Goal: Task Accomplishment & Management: Complete application form

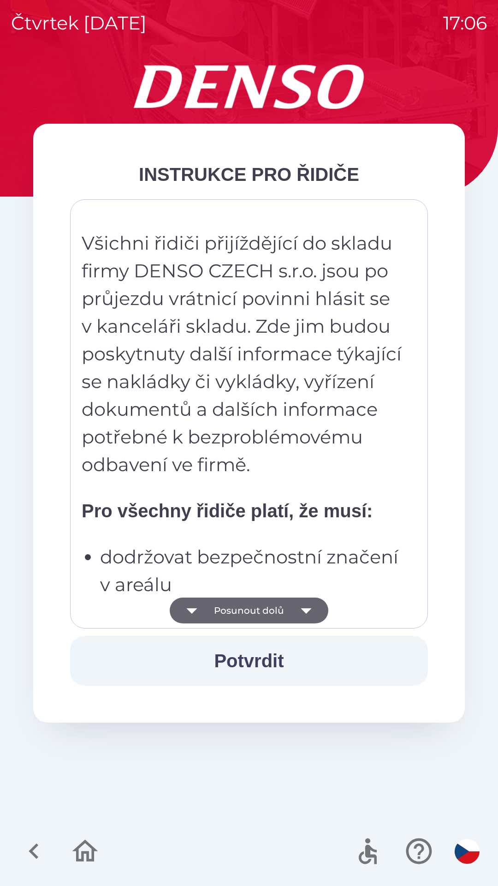
click at [279, 607] on button "Posunout dolů" at bounding box center [249, 610] width 159 height 26
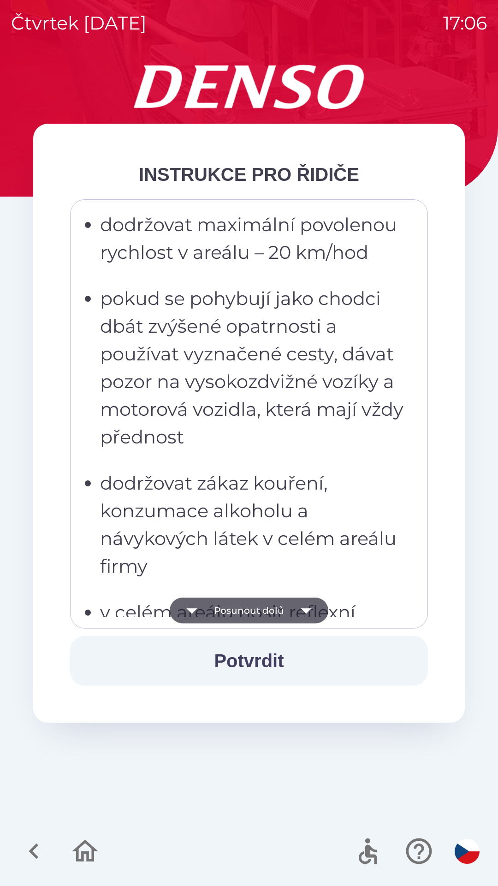
click at [279, 602] on button "Posunout dolů" at bounding box center [249, 610] width 159 height 26
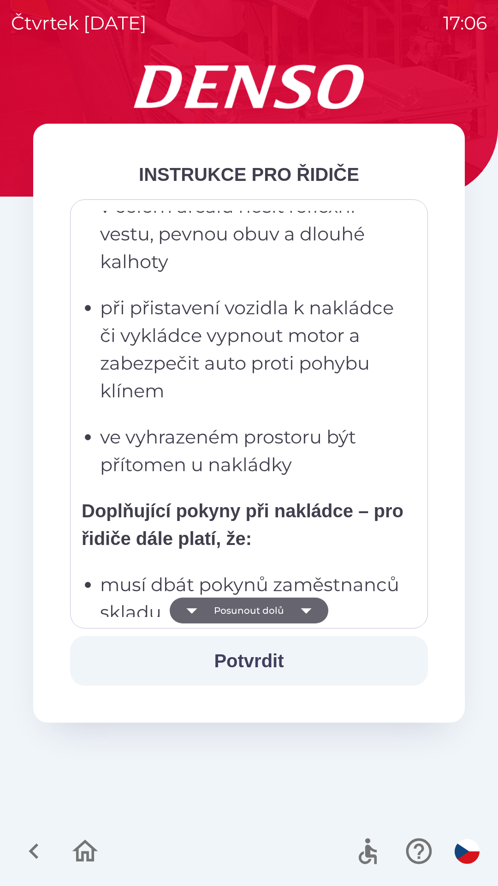
click at [280, 609] on button "Posunout dolů" at bounding box center [249, 610] width 159 height 26
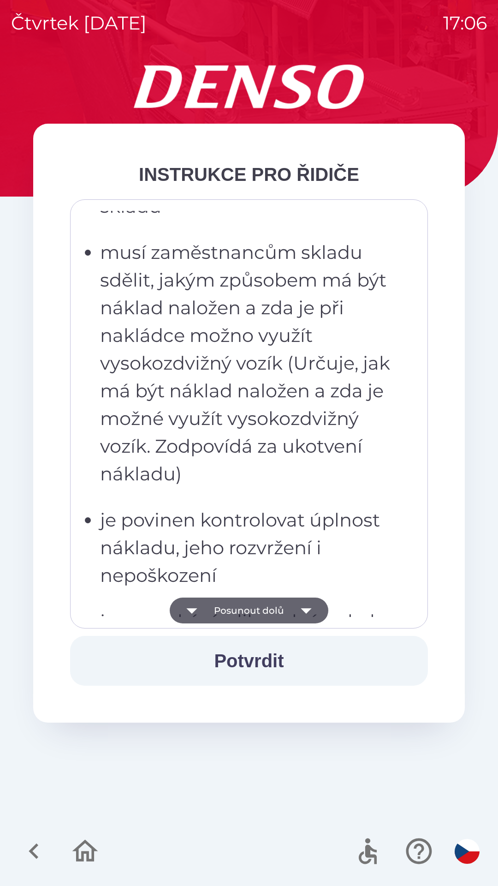
click at [278, 602] on button "Posunout dolů" at bounding box center [249, 610] width 159 height 26
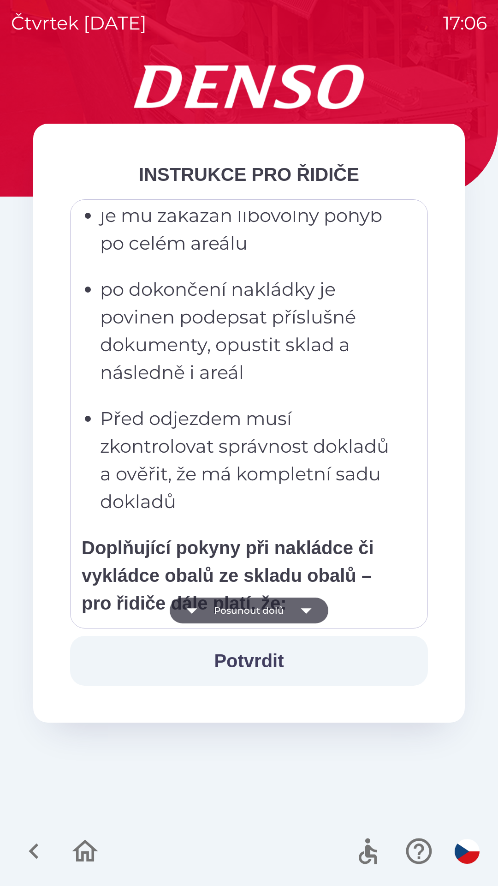
click at [274, 603] on button "Posunout dolů" at bounding box center [249, 610] width 159 height 26
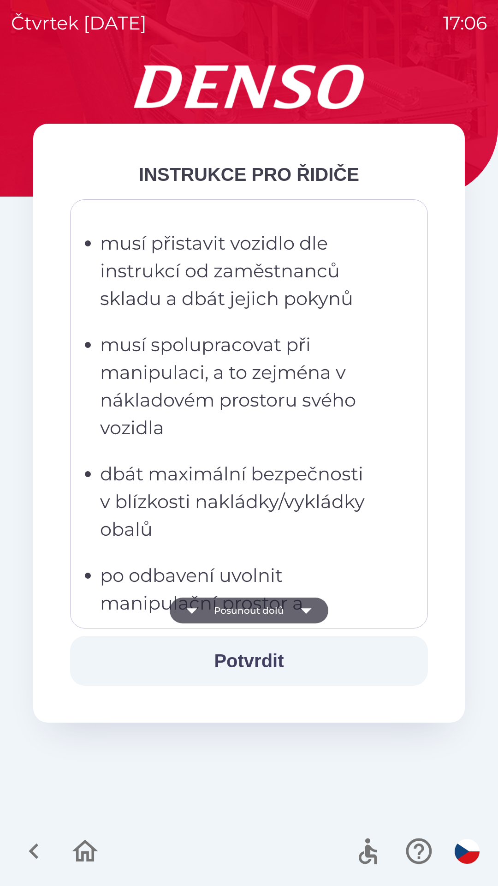
click at [272, 601] on button "Posunout dolů" at bounding box center [249, 610] width 159 height 26
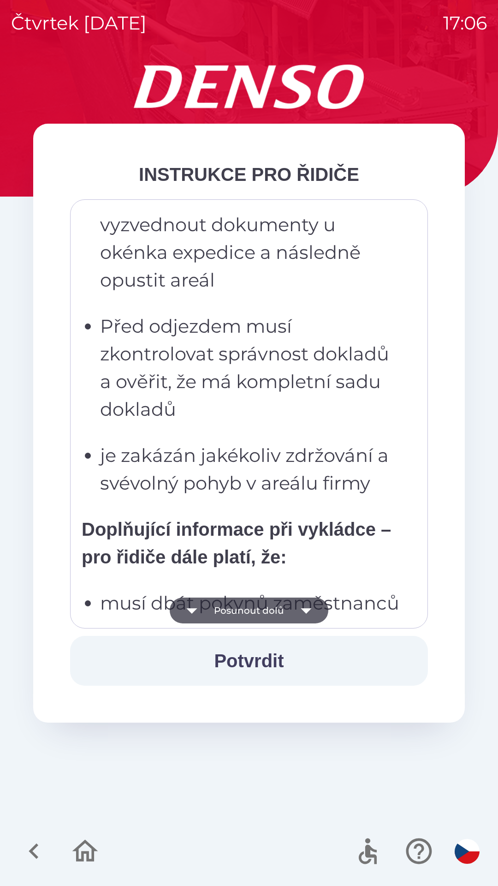
click at [268, 601] on button "Posunout dolů" at bounding box center [249, 610] width 159 height 26
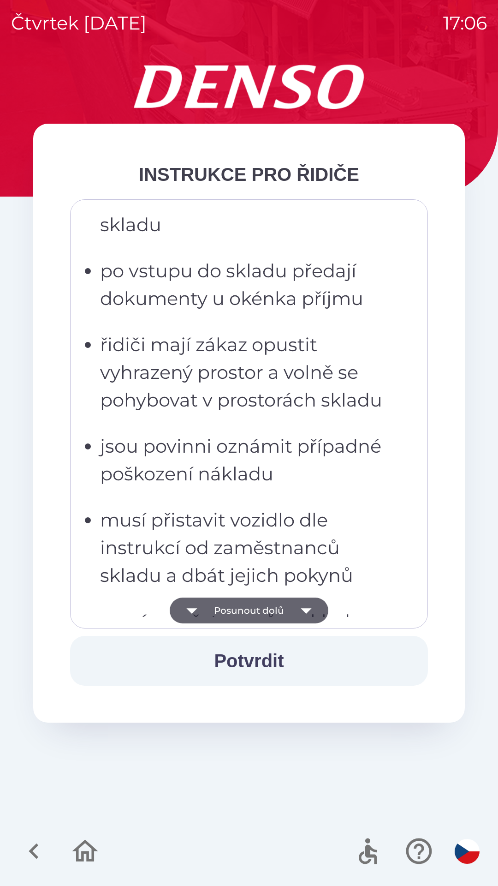
click at [270, 602] on button "Posunout dolů" at bounding box center [249, 610] width 159 height 26
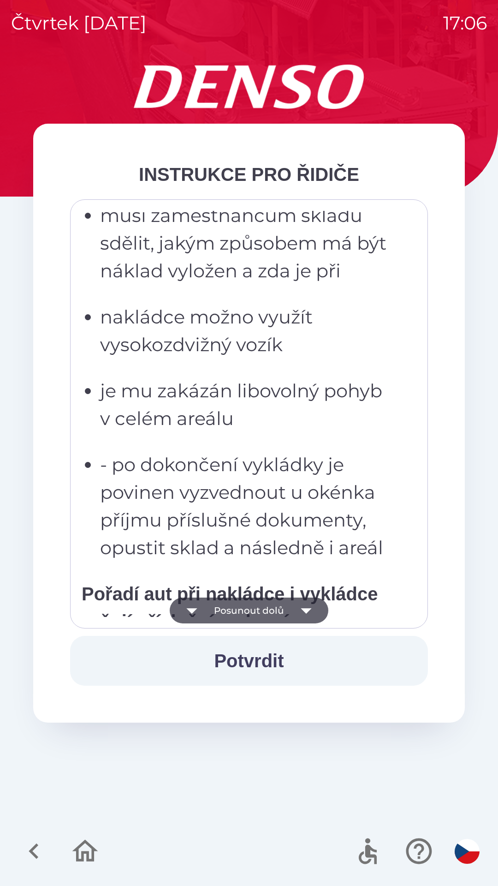
click at [270, 603] on button "Posunout dolů" at bounding box center [249, 610] width 159 height 26
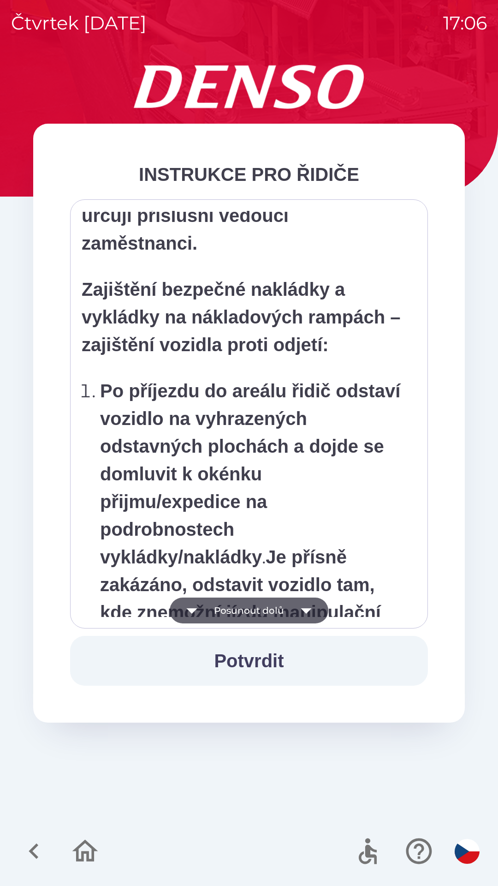
click at [269, 608] on button "Posunout dolů" at bounding box center [249, 610] width 159 height 26
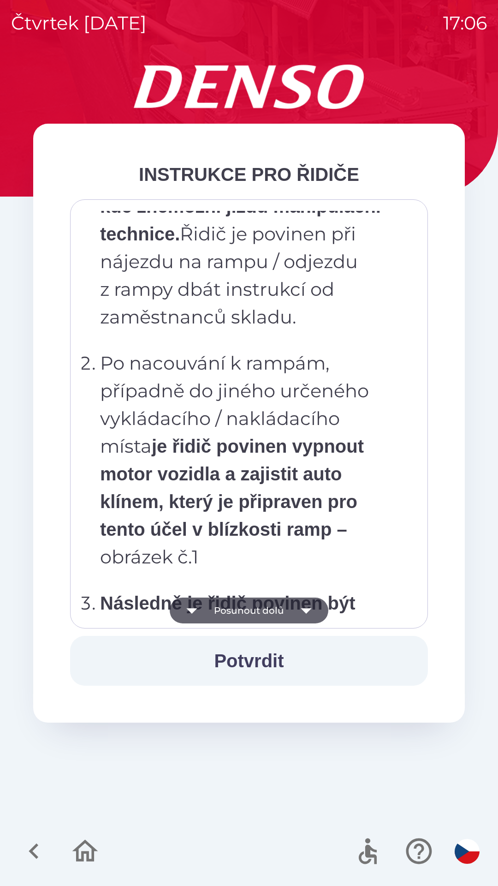
click at [266, 608] on button "Posunout dolů" at bounding box center [249, 610] width 159 height 26
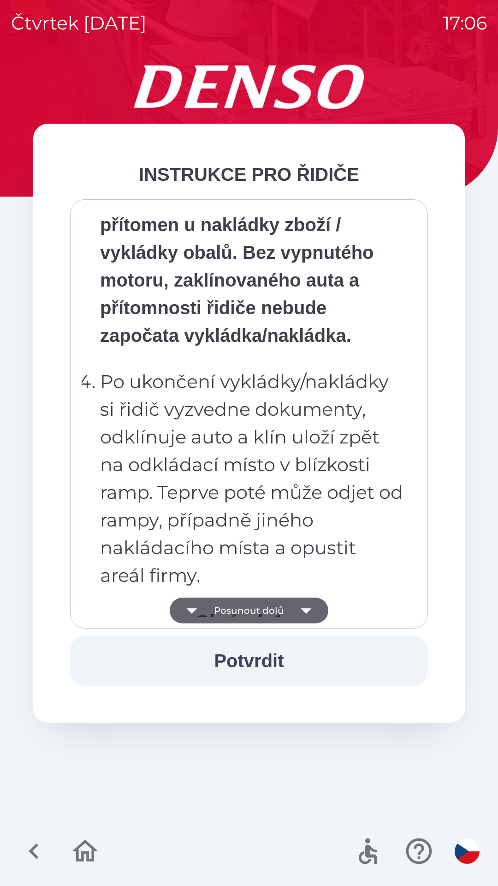
click at [267, 611] on button "Posunout dolů" at bounding box center [249, 610] width 159 height 26
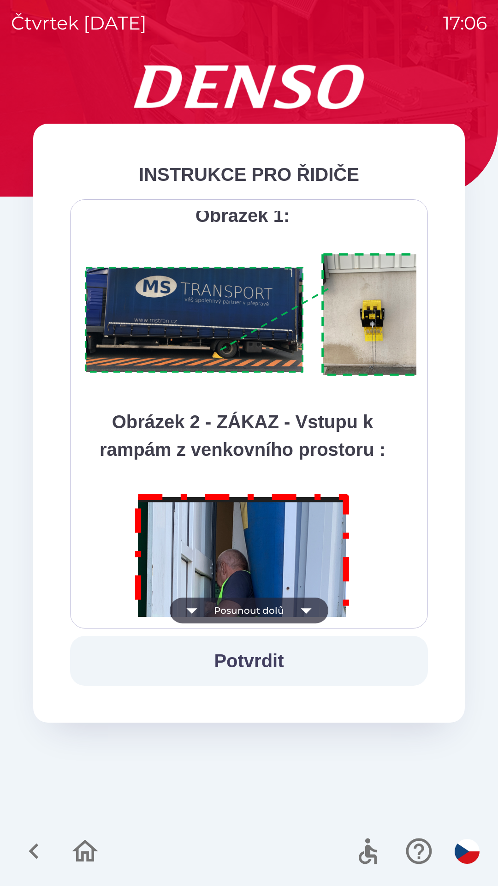
click at [263, 601] on button "Posunout dolů" at bounding box center [249, 610] width 159 height 26
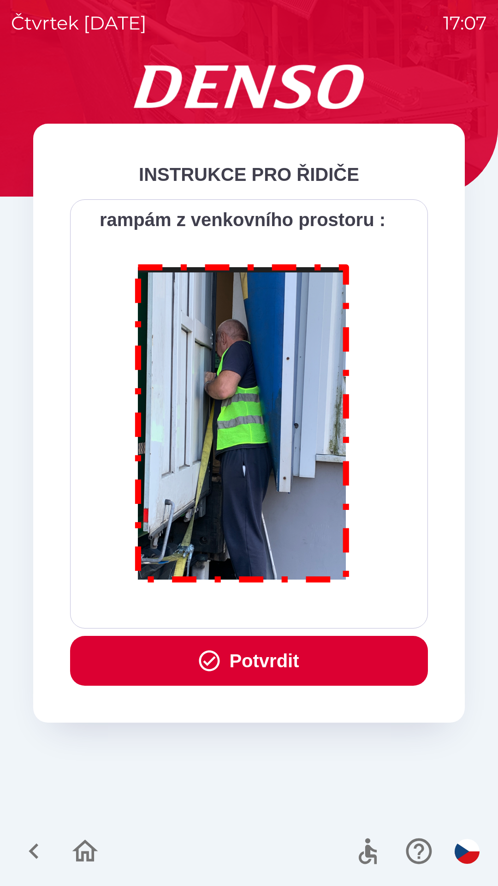
click at [89, 845] on icon "button" at bounding box center [85, 850] width 26 height 22
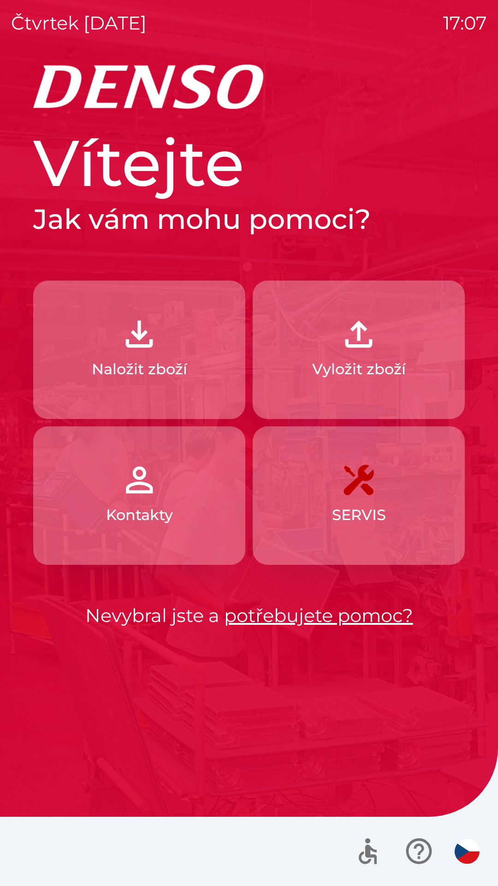
click at [159, 364] on p "Naložit zboží" at bounding box center [139, 369] width 95 height 22
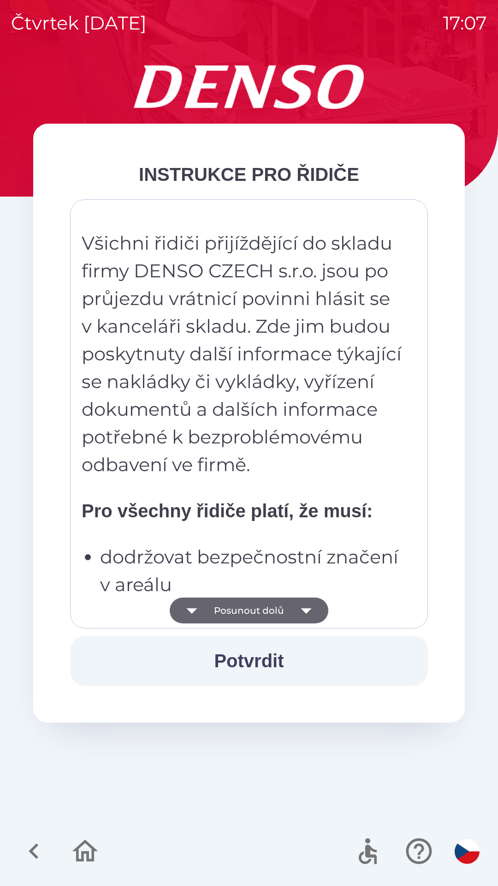
click at [267, 607] on button "Posunout dolů" at bounding box center [249, 610] width 159 height 26
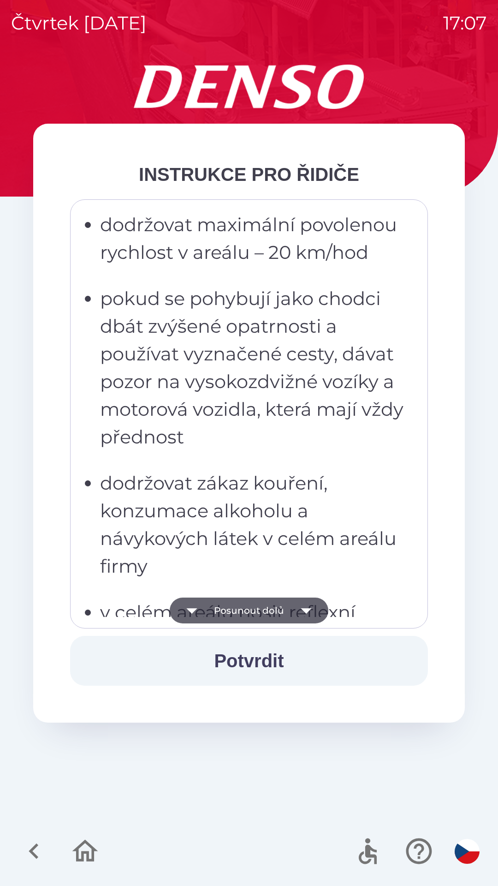
click at [269, 616] on button "Posunout dolů" at bounding box center [249, 610] width 159 height 26
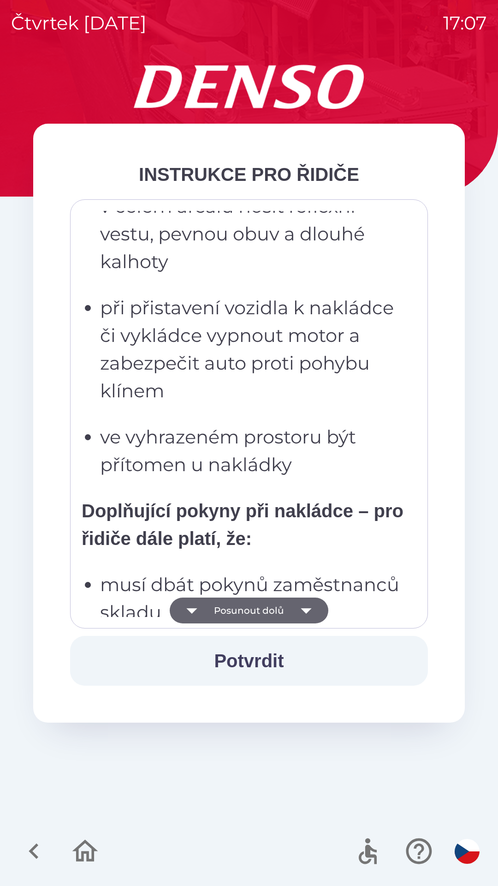
click at [272, 608] on button "Posunout dolů" at bounding box center [249, 610] width 159 height 26
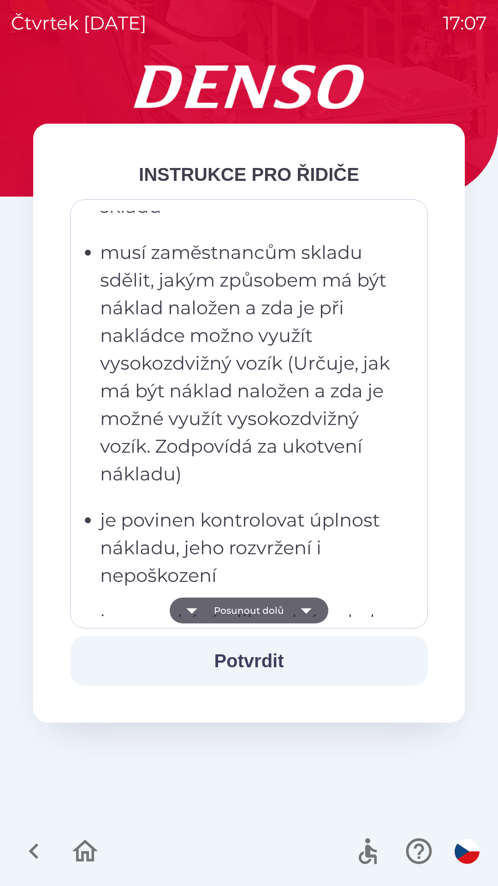
click at [273, 600] on button "Posunout dolů" at bounding box center [249, 610] width 159 height 26
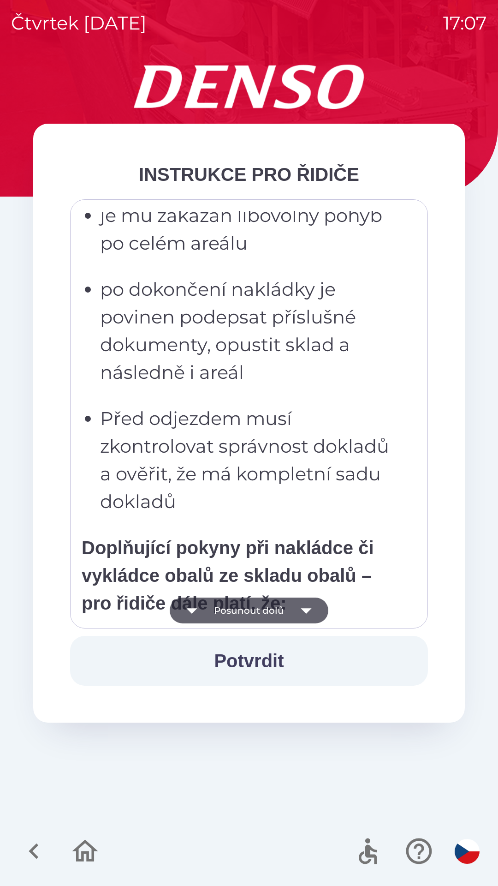
click at [273, 602] on button "Posunout dolů" at bounding box center [249, 610] width 159 height 26
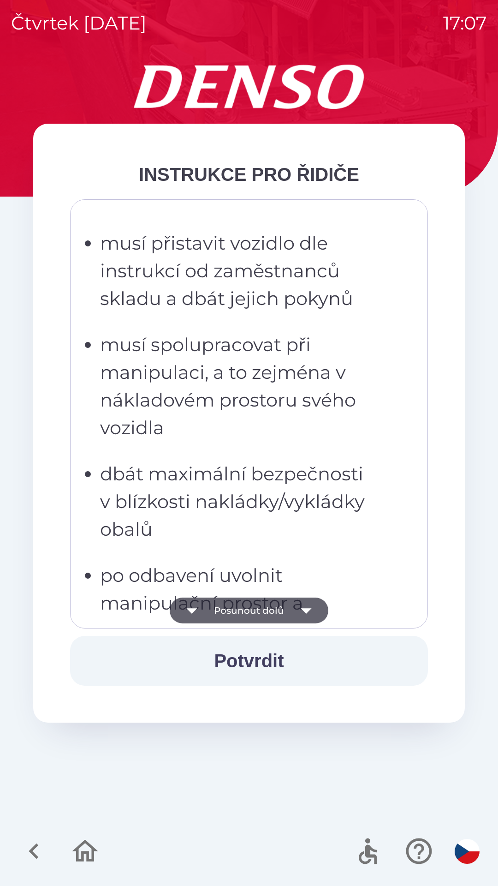
click at [272, 605] on button "Posunout dolů" at bounding box center [249, 610] width 159 height 26
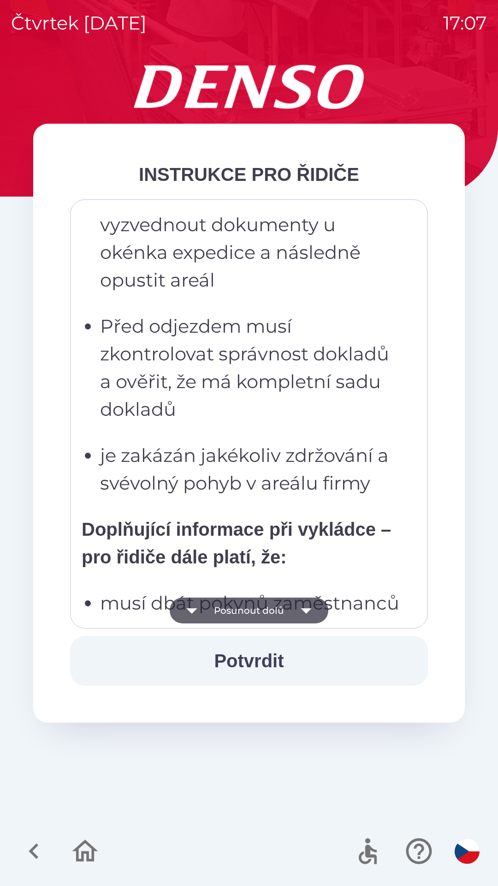
click at [279, 606] on button "Posunout dolů" at bounding box center [249, 610] width 159 height 26
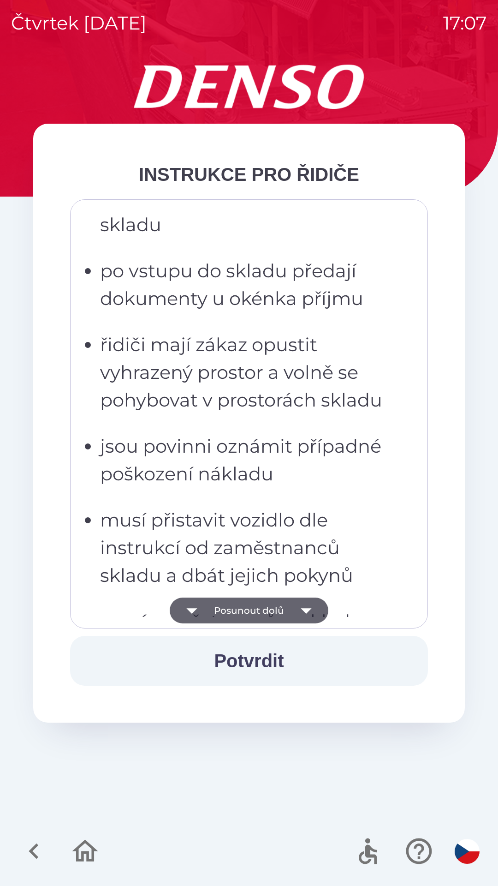
click at [274, 609] on button "Posunout dolů" at bounding box center [249, 610] width 159 height 26
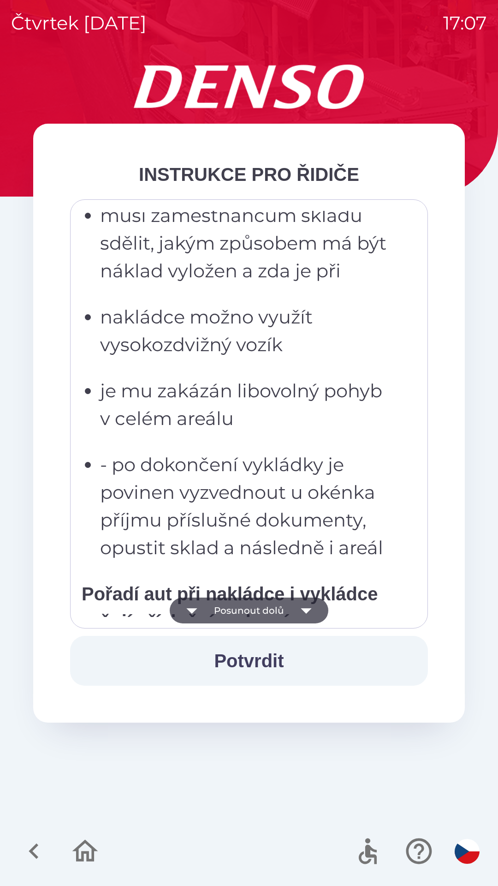
click at [274, 600] on button "Posunout dolů" at bounding box center [249, 610] width 159 height 26
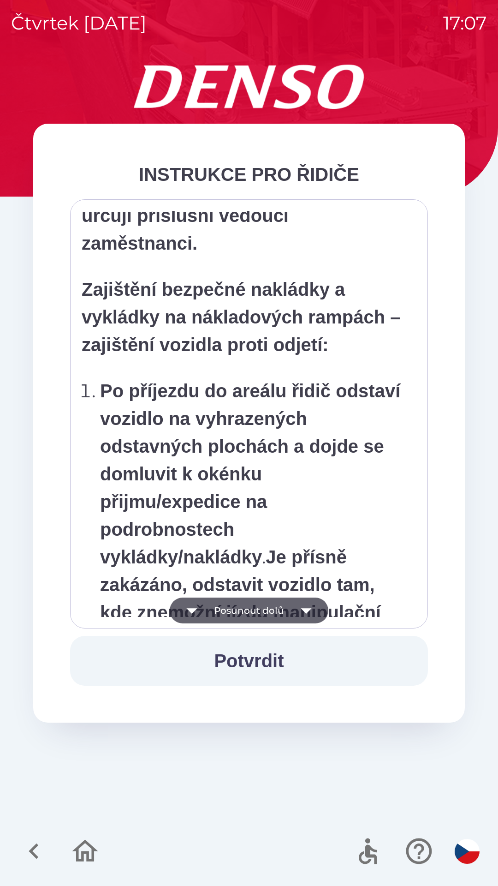
click at [279, 606] on button "Posunout dolů" at bounding box center [249, 610] width 159 height 26
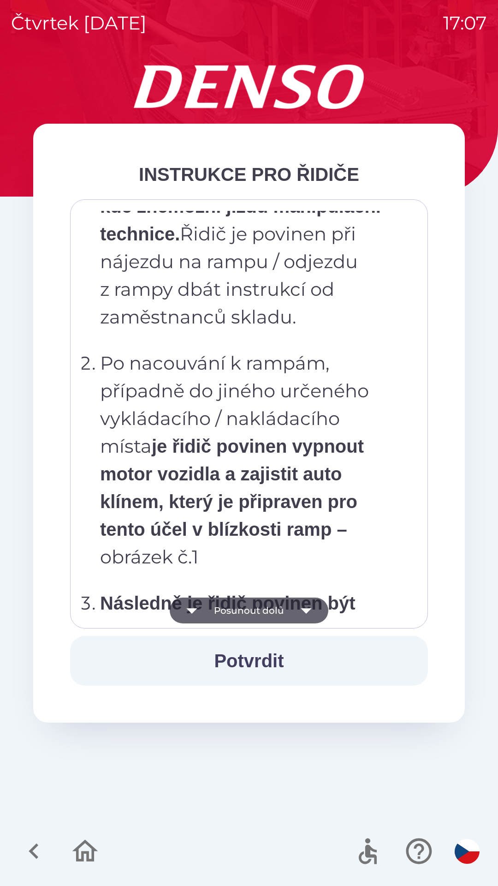
click at [281, 604] on button "Posunout dolů" at bounding box center [249, 610] width 159 height 26
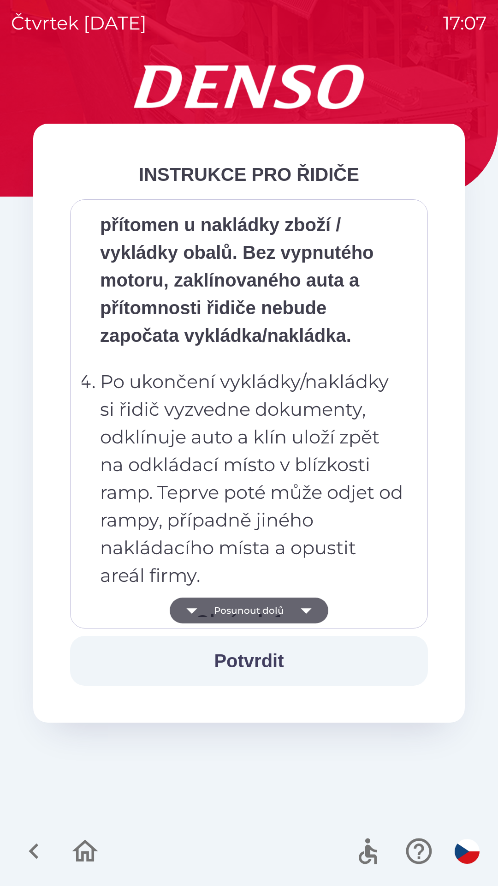
click at [279, 604] on button "Posunout dolů" at bounding box center [249, 610] width 159 height 26
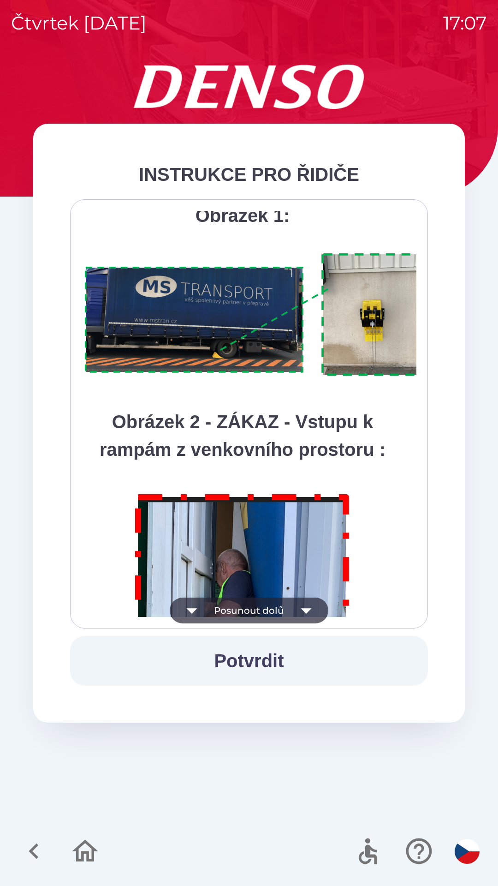
click at [285, 604] on button "Posunout dolů" at bounding box center [249, 610] width 159 height 26
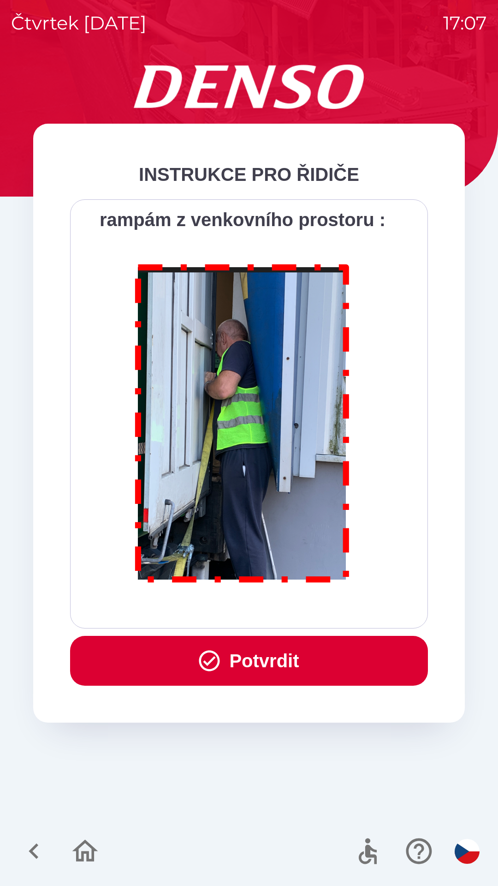
click at [289, 600] on div "Všichni řidiči přijíždějící do skladu firmy DENSO CZECH s.r.o. jsou po průjezdu…" at bounding box center [249, 414] width 335 height 406
click at [273, 651] on button "Potvrdit" at bounding box center [249, 661] width 358 height 50
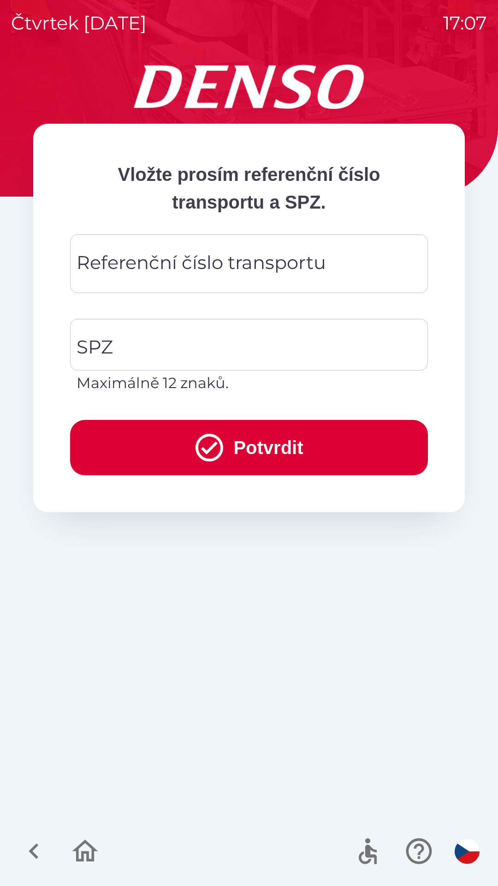
click at [153, 264] on div "Referenční číslo transportu Referenční číslo transportu" at bounding box center [249, 263] width 358 height 59
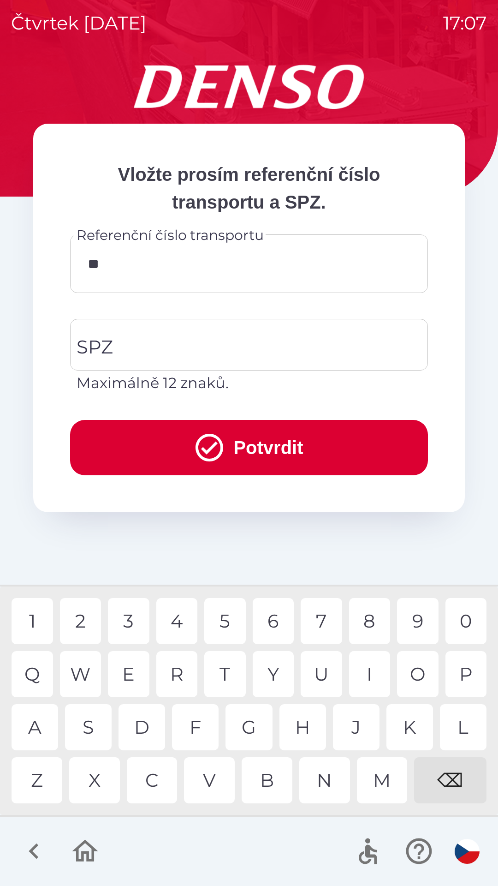
click at [178, 618] on div "4" at bounding box center [177, 621] width 42 height 46
click at [131, 616] on div "3" at bounding box center [129, 621] width 42 height 46
type input "******"
click at [163, 341] on input "SPZ" at bounding box center [242, 344] width 336 height 43
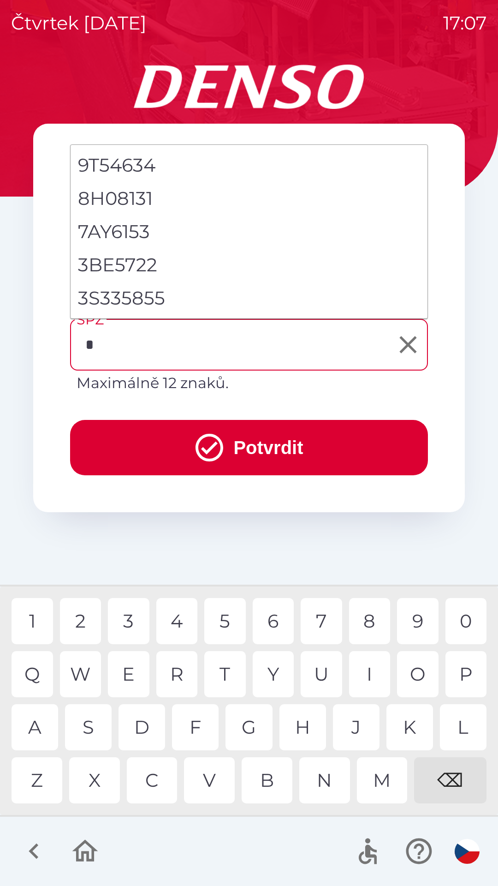
click at [134, 618] on div "3" at bounding box center [129, 621] width 42 height 46
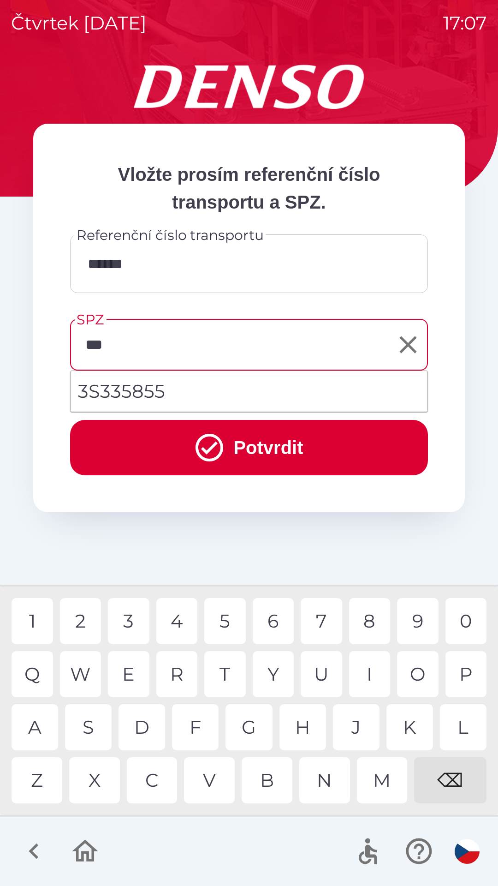
click at [126, 611] on div "3" at bounding box center [129, 621] width 42 height 46
click at [146, 391] on li "3S335855" at bounding box center [249, 390] width 357 height 33
type input "********"
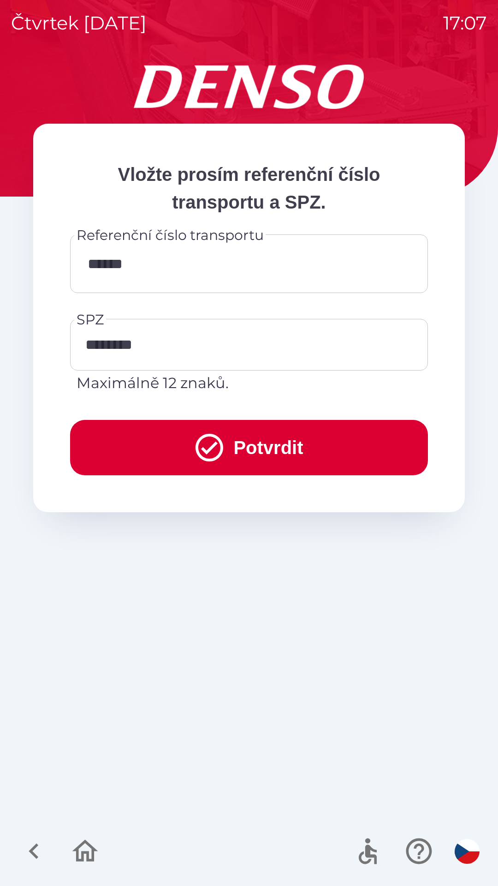
click at [211, 453] on icon "submit" at bounding box center [209, 447] width 33 height 33
